Goal: Find specific page/section: Find specific page/section

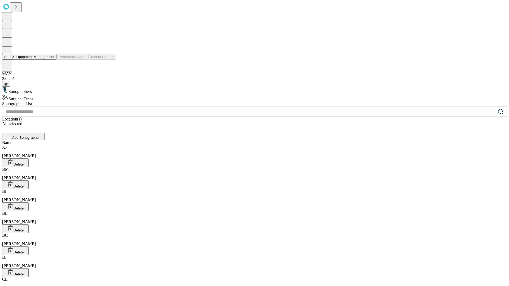
click at [51, 60] on button "Staff & Equipment Management" at bounding box center [29, 57] width 54 height 6
